Goal: Task Accomplishment & Management: Use online tool/utility

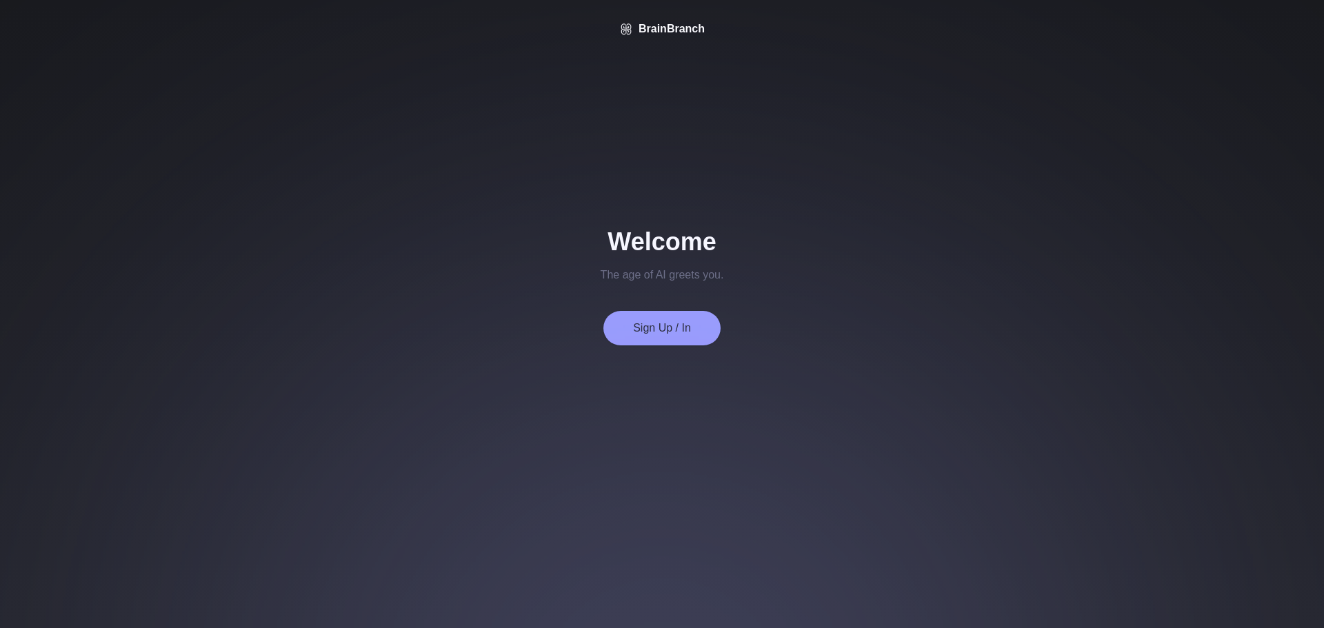
click at [688, 324] on button "Sign Up / In" at bounding box center [661, 328] width 117 height 34
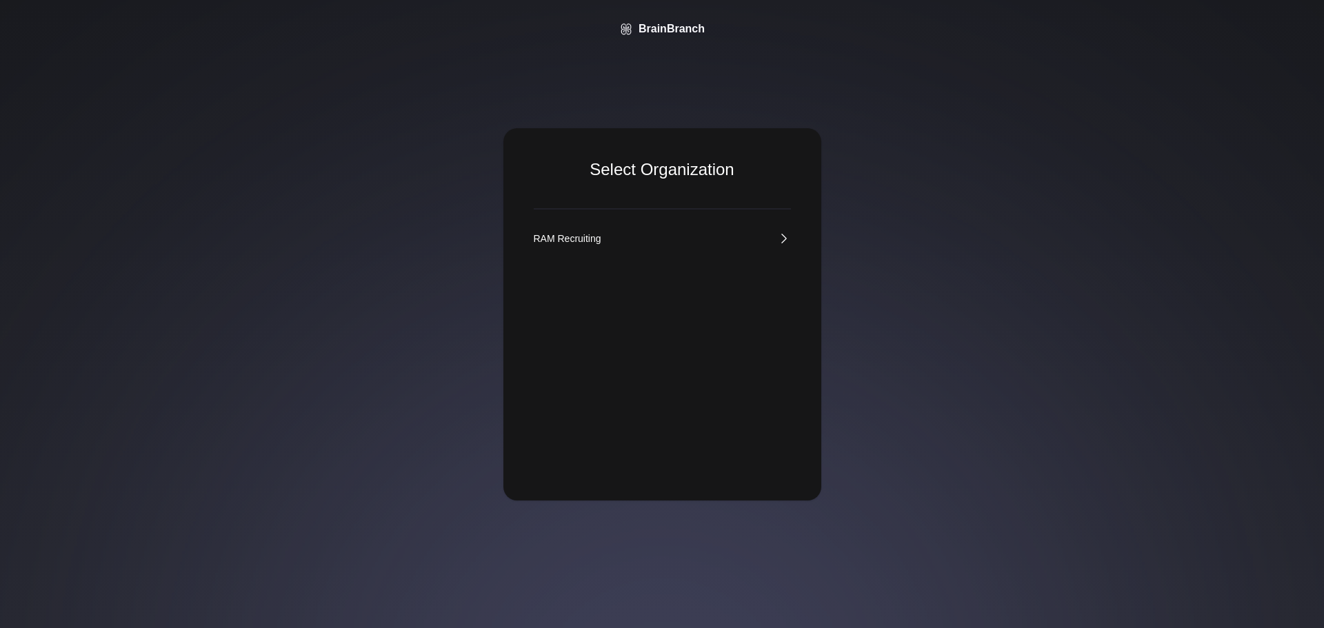
click at [630, 241] on link "RAM Recruiting" at bounding box center [662, 239] width 257 height 14
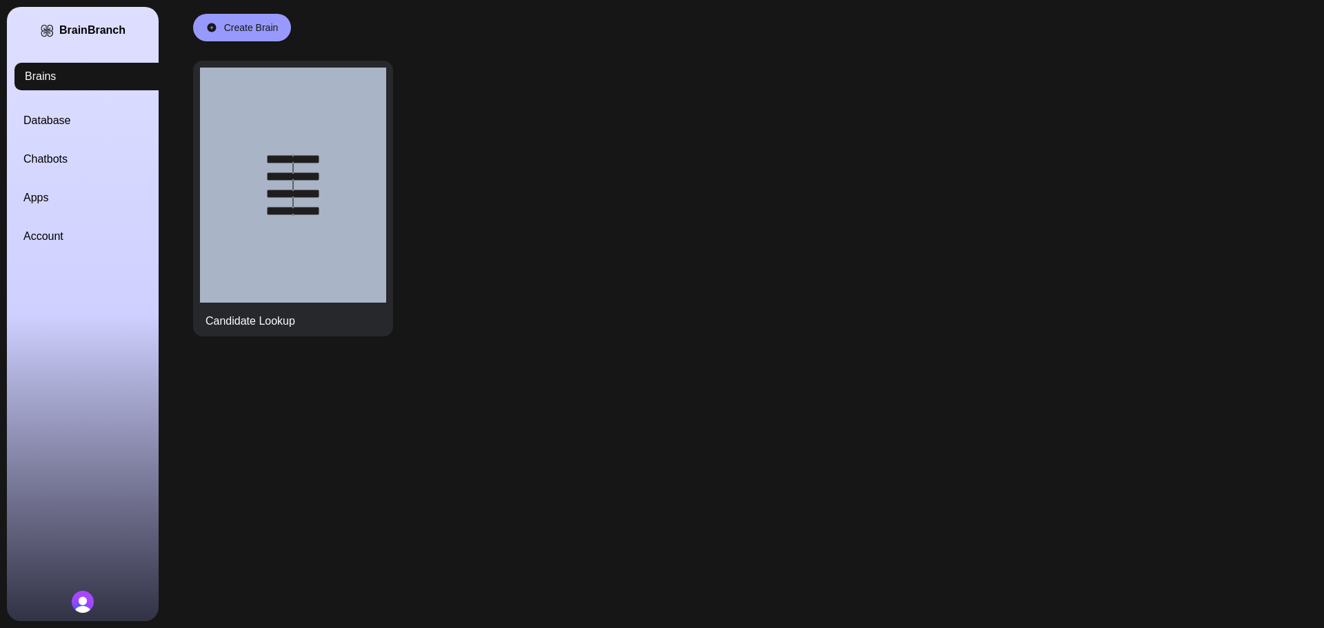
click at [43, 119] on link "Database" at bounding box center [99, 120] width 152 height 17
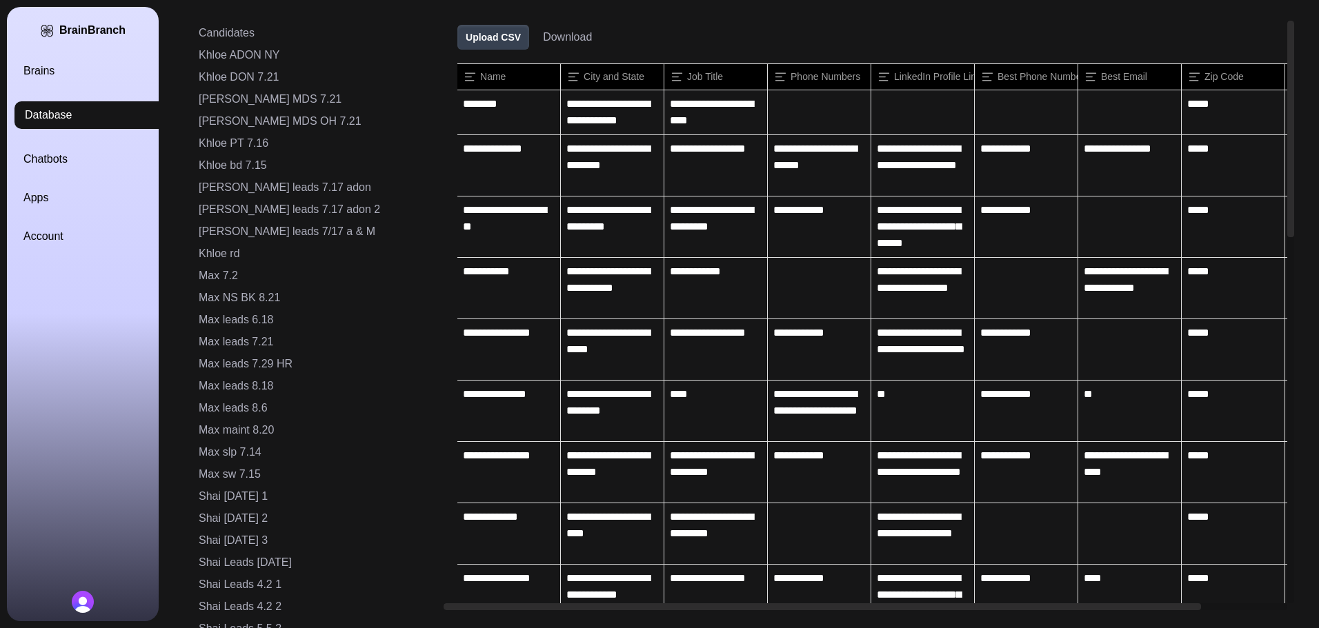
click at [41, 70] on link "Brains" at bounding box center [99, 71] width 152 height 17
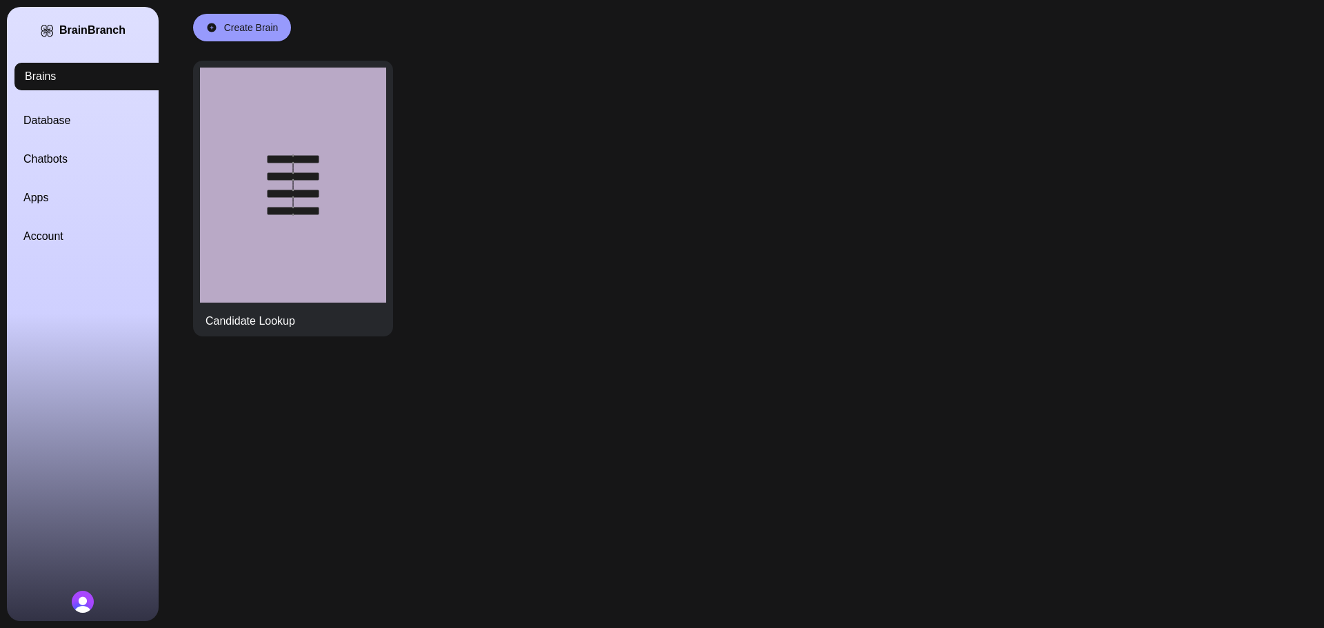
click at [45, 123] on link "Database" at bounding box center [99, 120] width 152 height 17
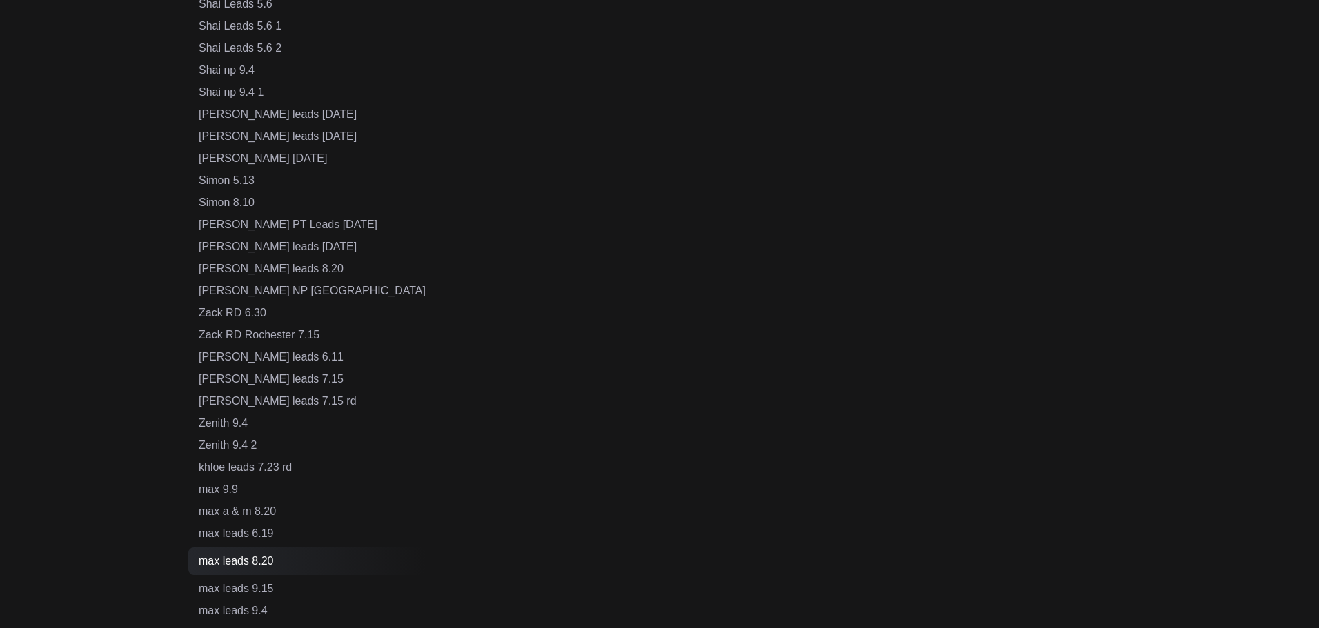
scroll to position [969, 0]
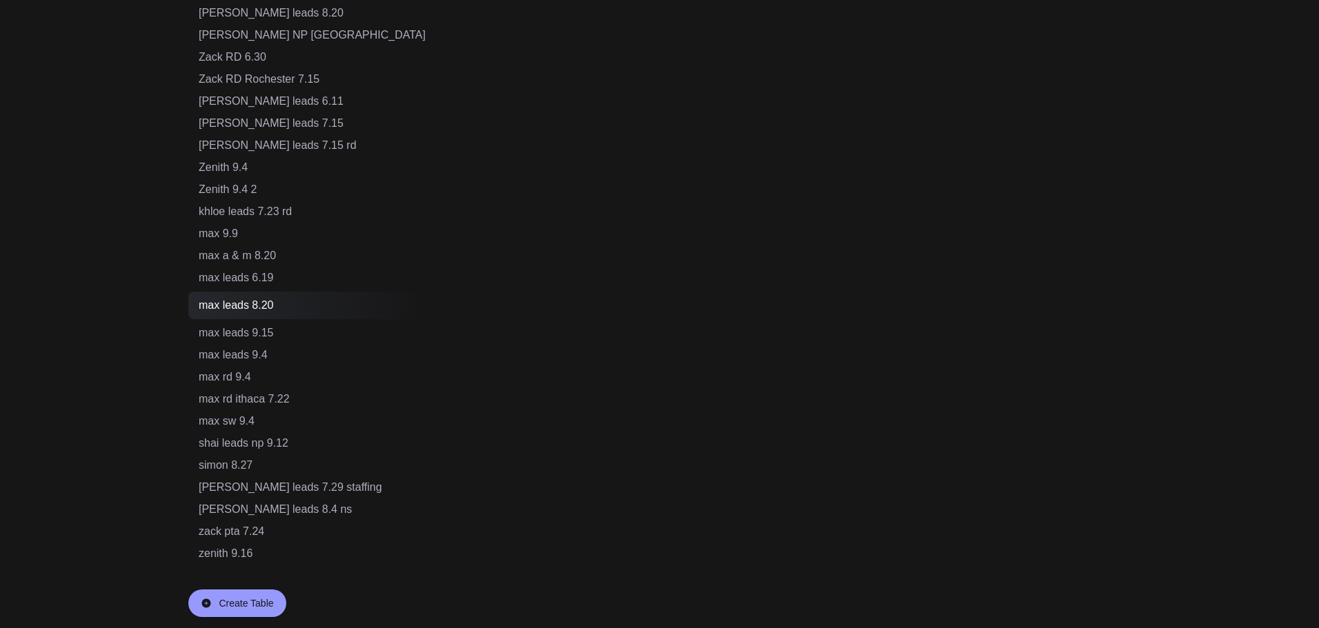
click at [240, 603] on div "Create Table" at bounding box center [246, 604] width 54 height 14
click at [257, 594] on input "text" at bounding box center [259, 603] width 120 height 26
type input "*"
click at [258, 601] on input "**********" at bounding box center [259, 603] width 120 height 26
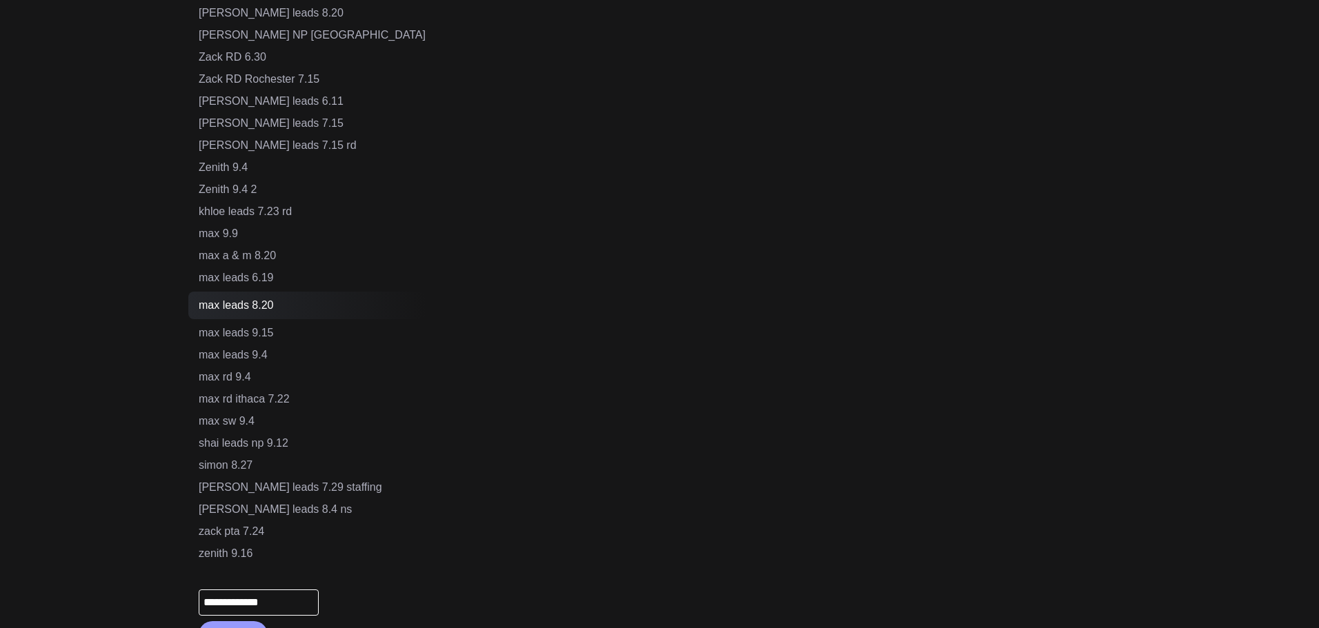
click at [258, 601] on input "**********" at bounding box center [259, 603] width 120 height 26
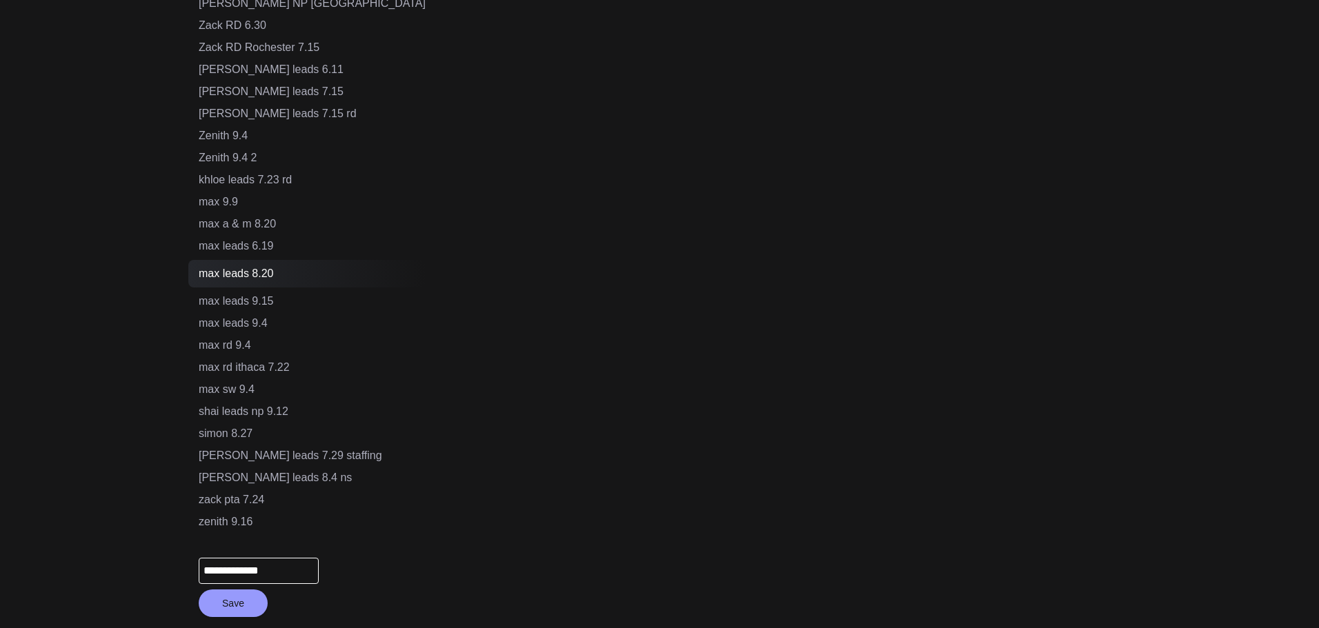
type input "**********"
click at [231, 606] on button "Save" at bounding box center [233, 604] width 69 height 28
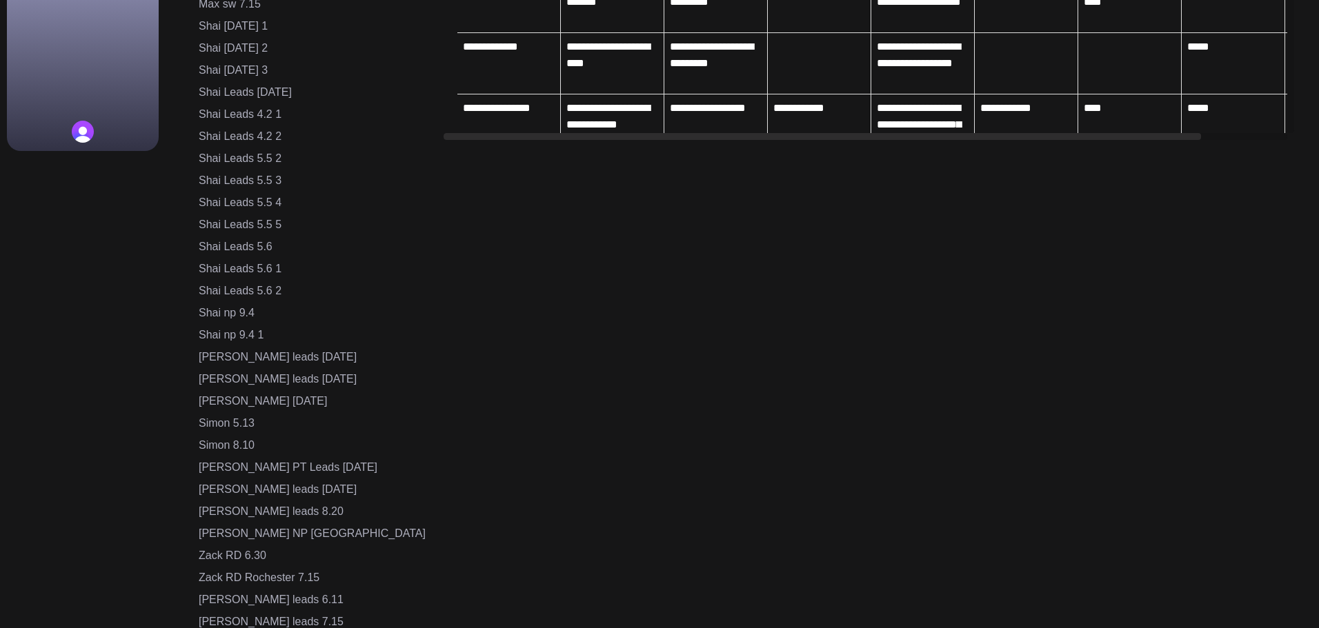
scroll to position [348, 0]
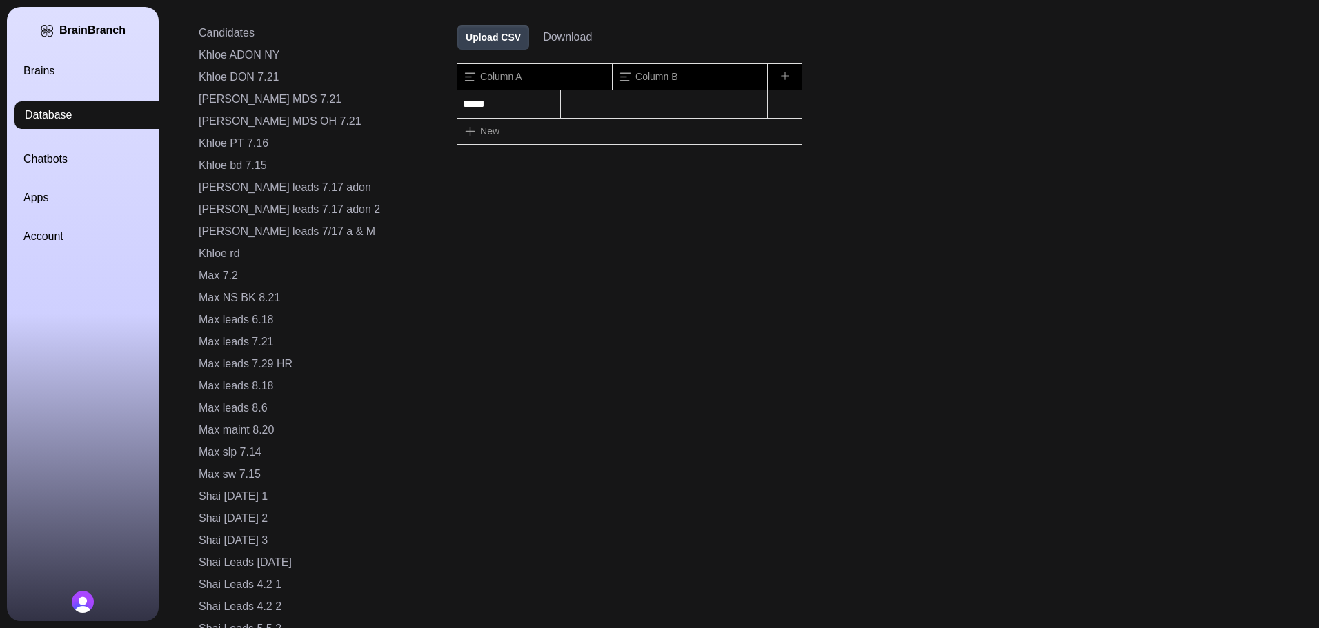
click at [457, 39] on button "Upload CSV" at bounding box center [493, 37] width 72 height 25
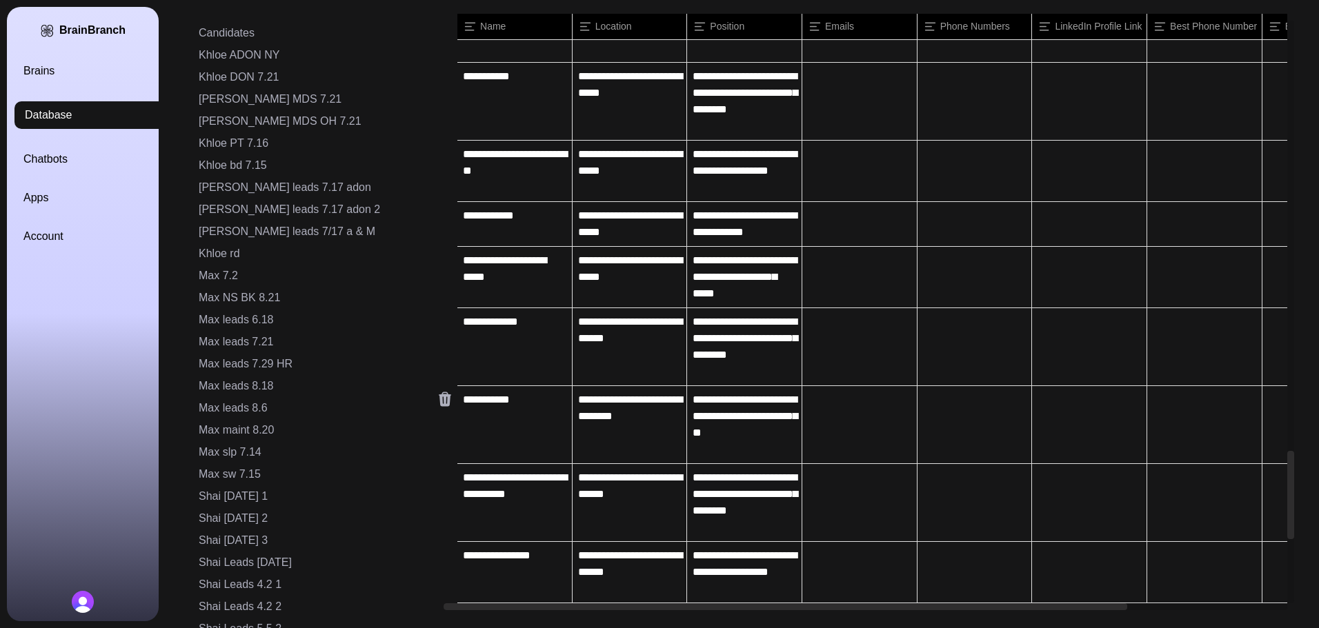
scroll to position [3346, 0]
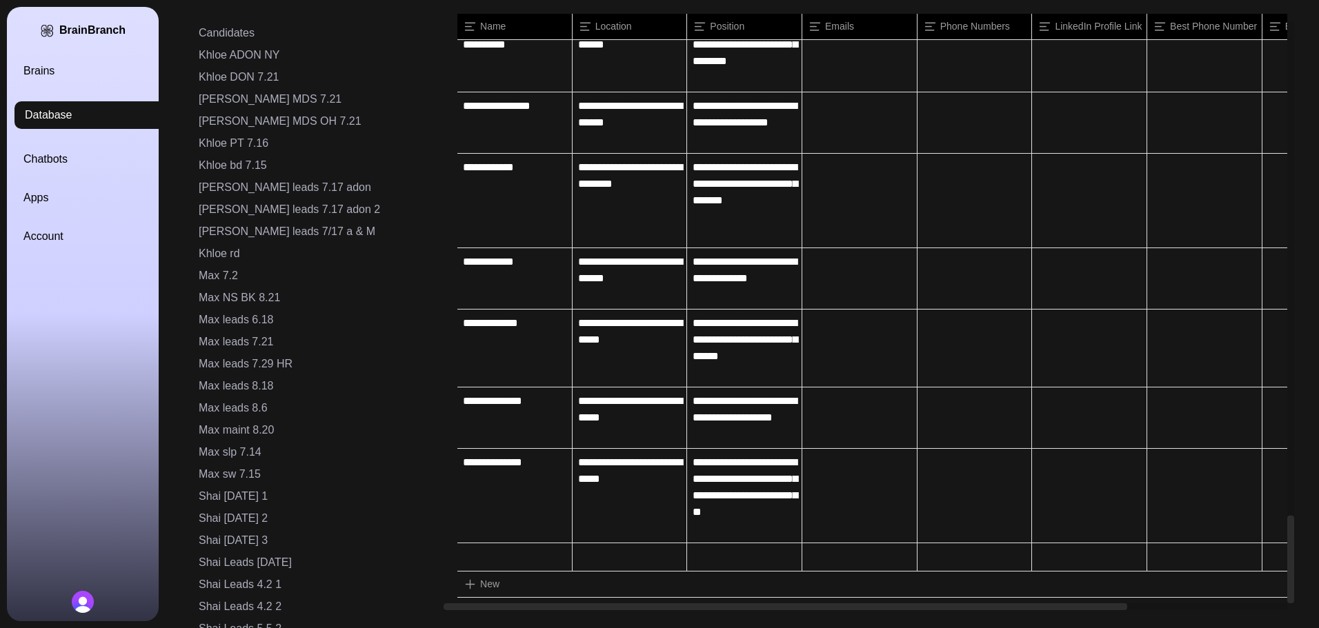
click at [47, 54] on div "BrainBranch Brains Database Chatbots Apps Account" at bounding box center [83, 314] width 152 height 615
click at [45, 64] on link "Brains" at bounding box center [99, 71] width 152 height 17
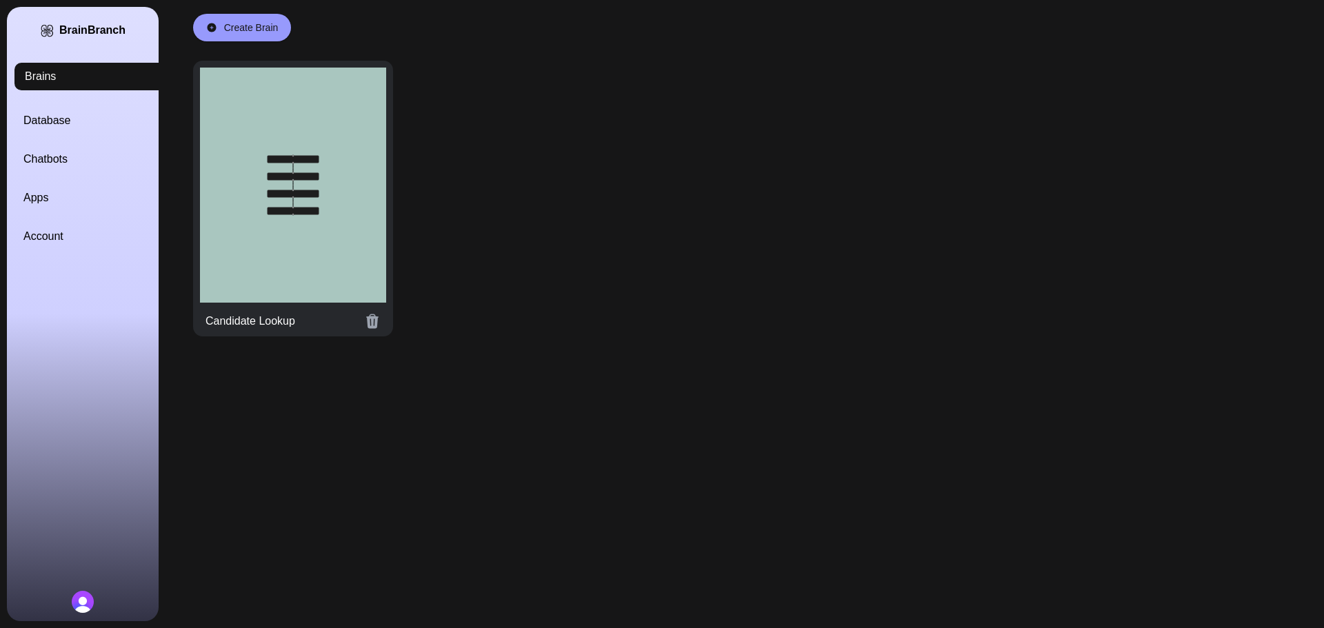
click at [322, 238] on div at bounding box center [293, 185] width 186 height 235
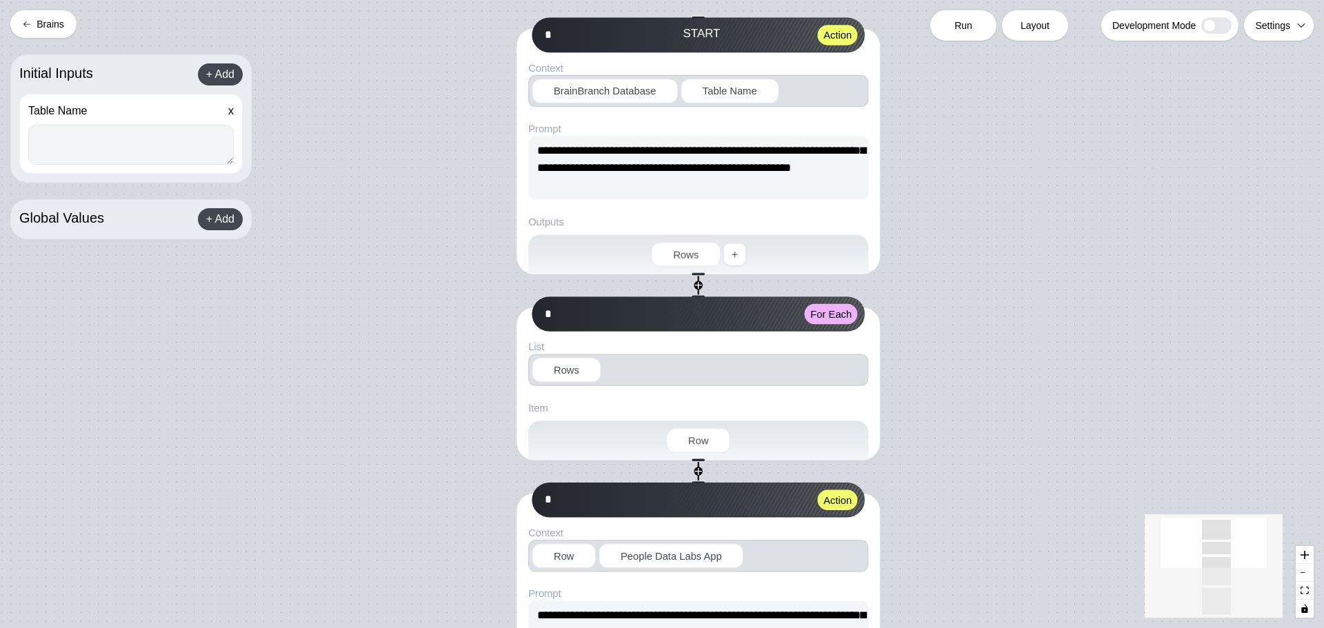
click at [147, 148] on textarea at bounding box center [131, 145] width 206 height 40
paste textarea "**********"
type textarea "**********"
click at [952, 28] on div "Run" at bounding box center [963, 25] width 66 height 30
click at [966, 23] on span "Run" at bounding box center [964, 26] width 18 height 14
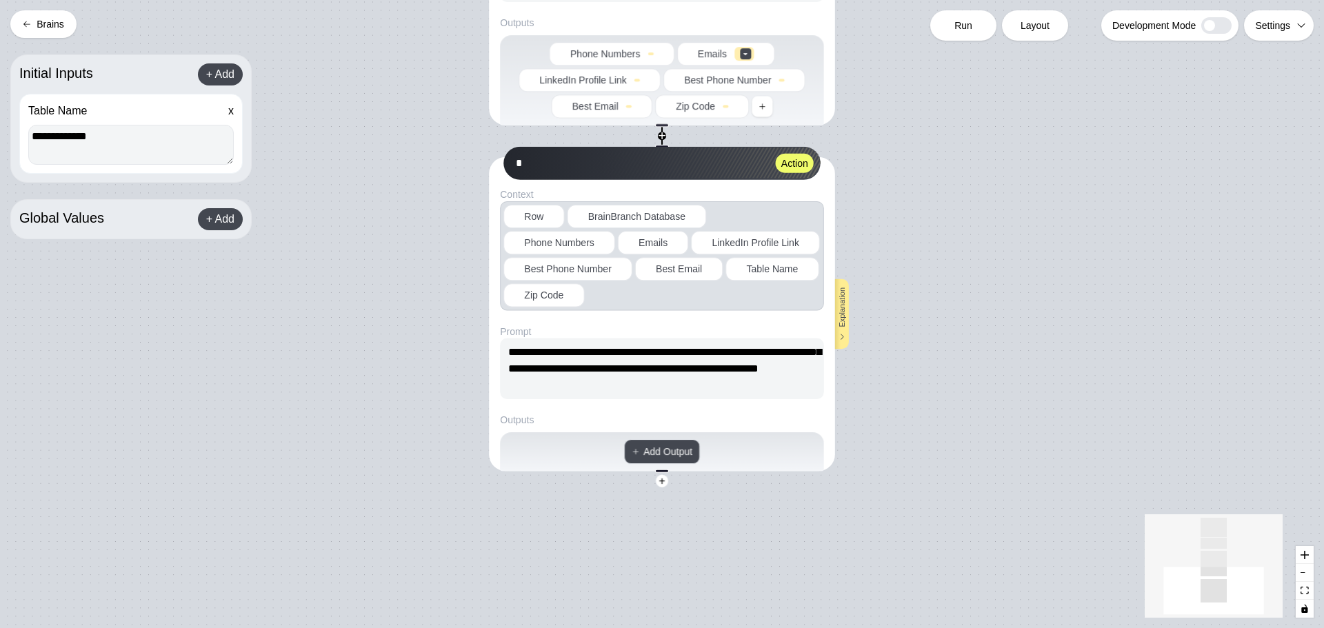
click at [48, 30] on button "Brains" at bounding box center [43, 24] width 66 height 28
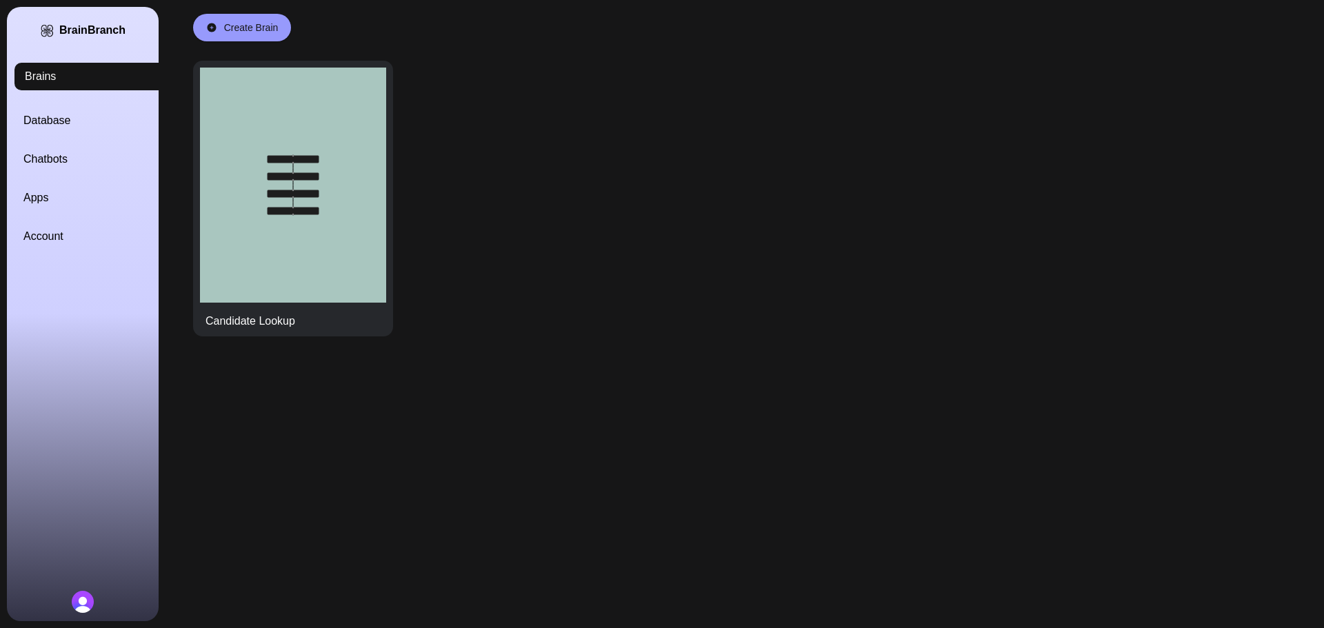
click at [50, 119] on link "Database" at bounding box center [99, 120] width 152 height 17
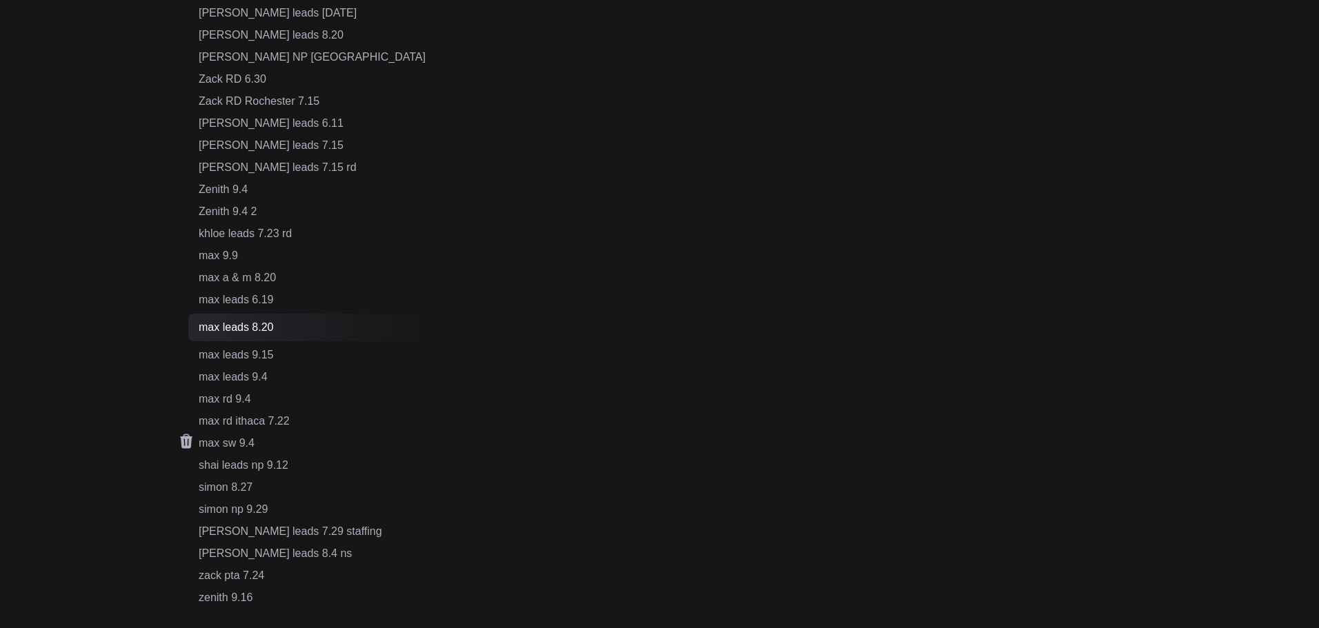
scroll to position [991, 0]
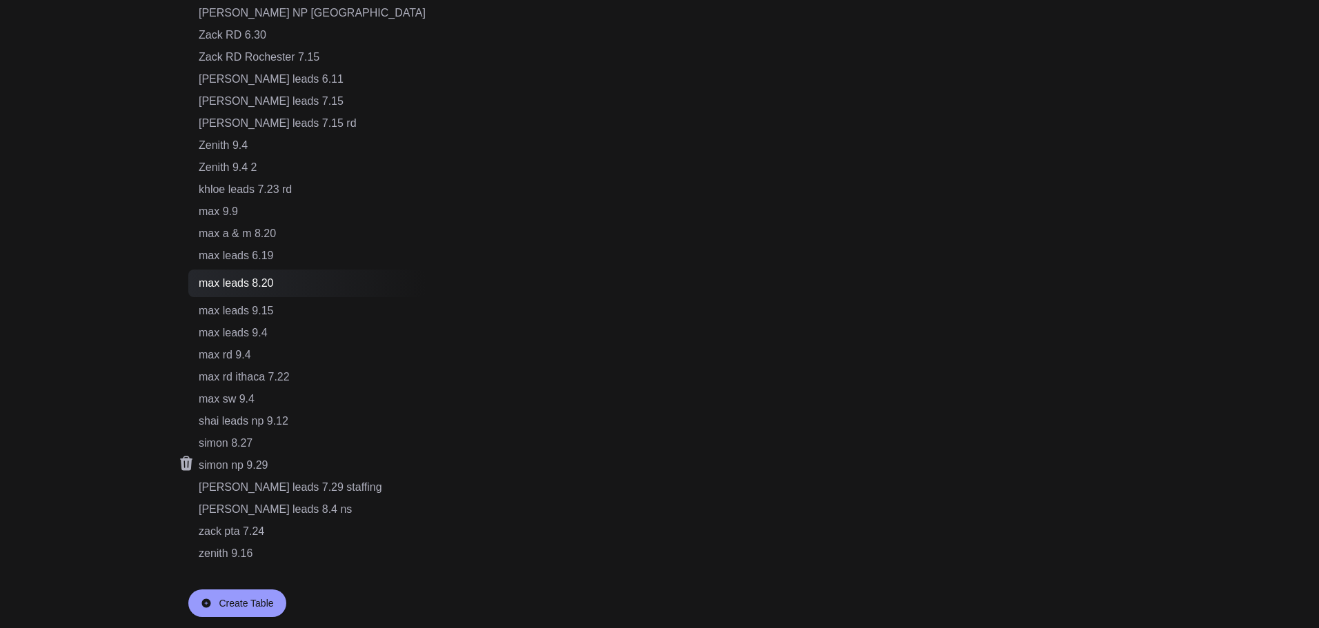
click at [260, 461] on div "simon np 9.29" at bounding box center [312, 465] width 227 height 17
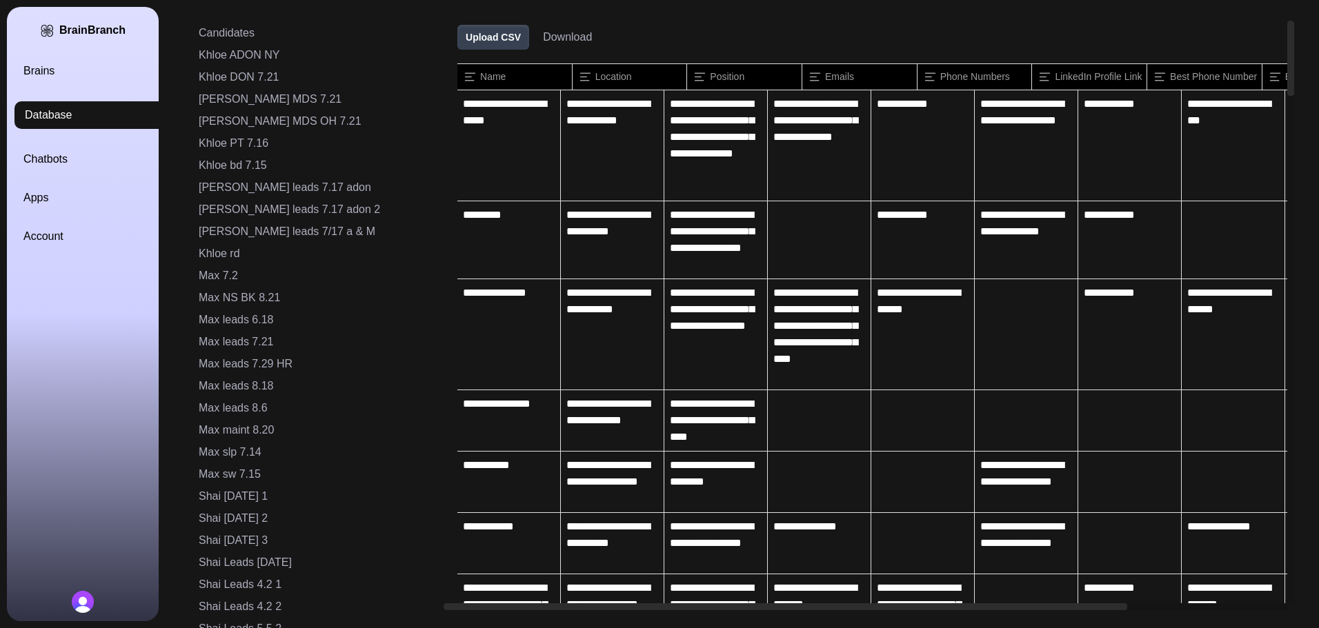
click at [543, 37] on button "Download" at bounding box center [567, 37] width 49 height 17
